Goal: Find specific page/section: Find specific page/section

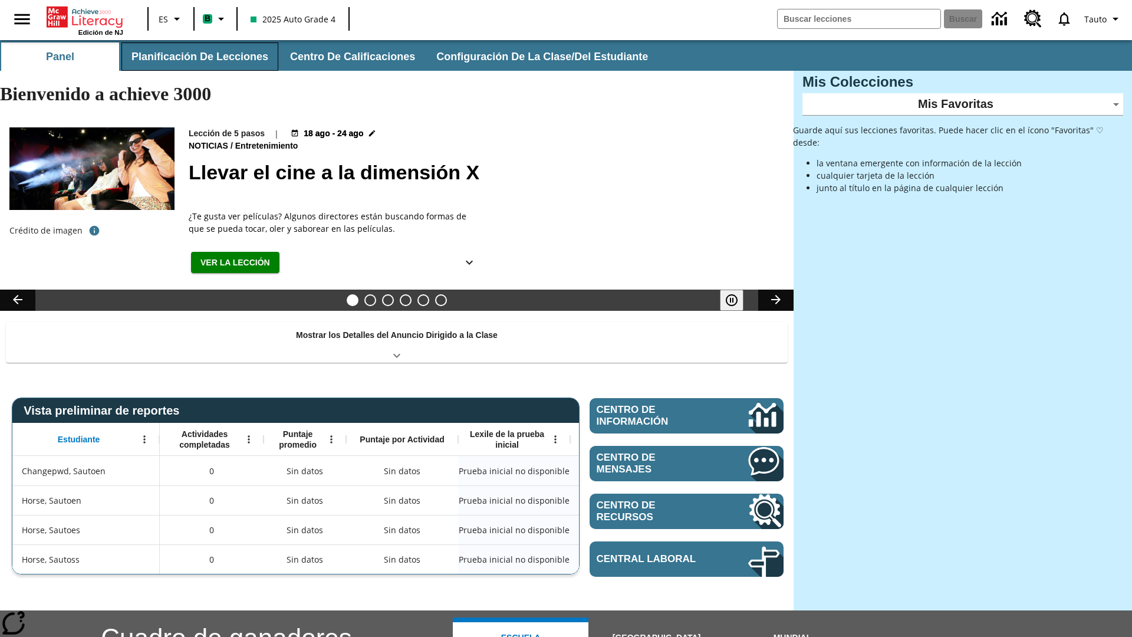
click at [197, 57] on button "Planificación de lecciones" at bounding box center [199, 56] width 157 height 28
